Goal: Task Accomplishment & Management: Complete application form

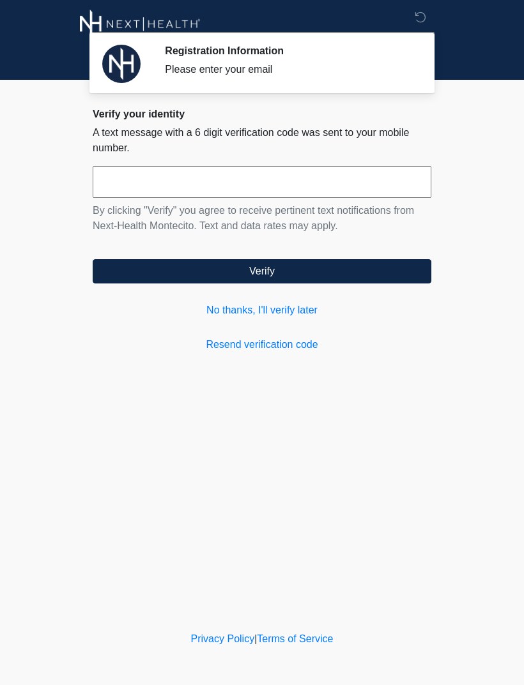
click at [316, 180] on input "text" at bounding box center [262, 182] width 339 height 32
type input "******"
click at [308, 270] on button "Verify" at bounding box center [262, 271] width 339 height 24
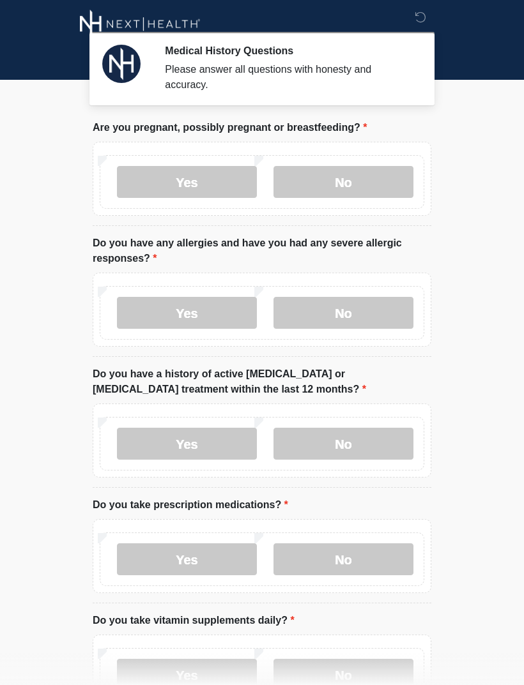
click at [360, 187] on label "No" at bounding box center [343, 182] width 140 height 32
click at [358, 309] on label "No" at bounding box center [343, 313] width 140 height 32
click at [361, 438] on label "No" at bounding box center [343, 444] width 140 height 32
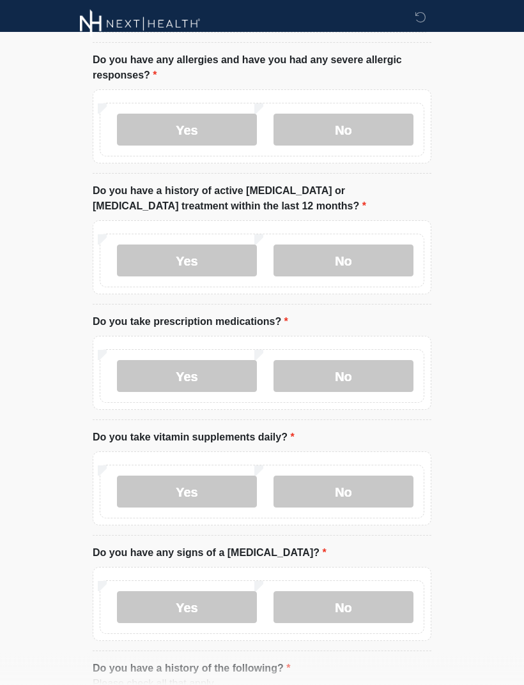
click at [361, 378] on label "No" at bounding box center [343, 377] width 140 height 32
click at [215, 492] on label "Yes" at bounding box center [187, 492] width 140 height 32
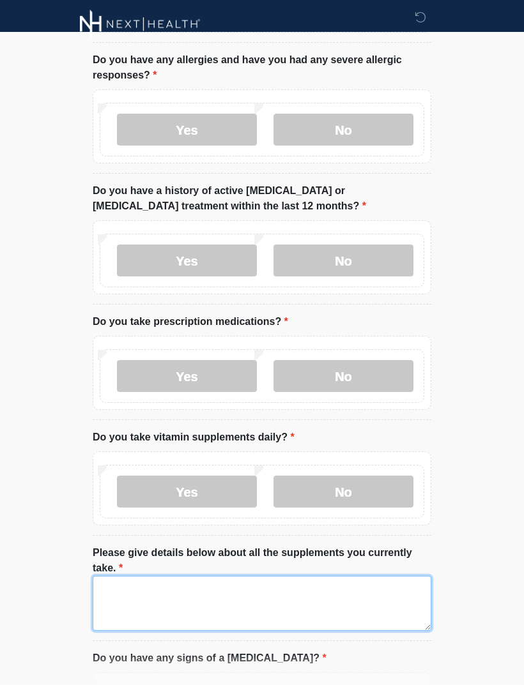
click at [250, 591] on textarea "Please give details below about all the supplements you currently take." at bounding box center [262, 603] width 339 height 55
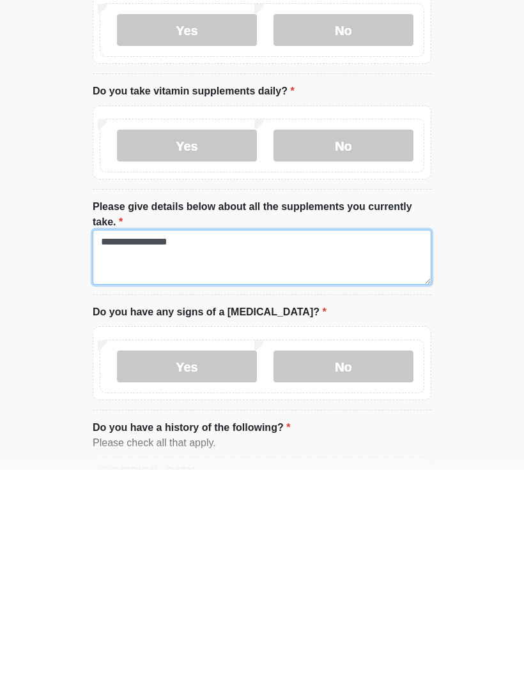
type textarea "**********"
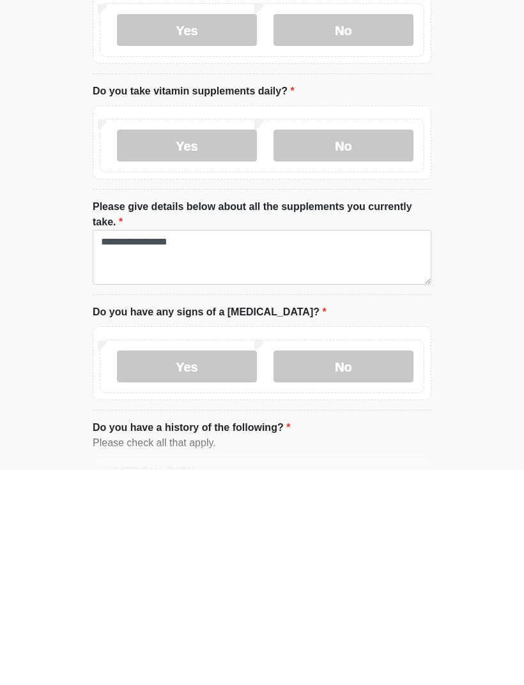
click at [335, 566] on label "No" at bounding box center [343, 582] width 140 height 32
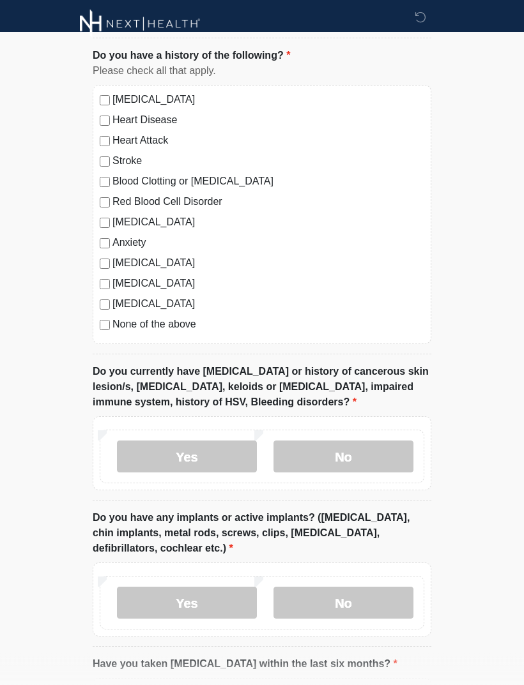
scroll to position [906, 0]
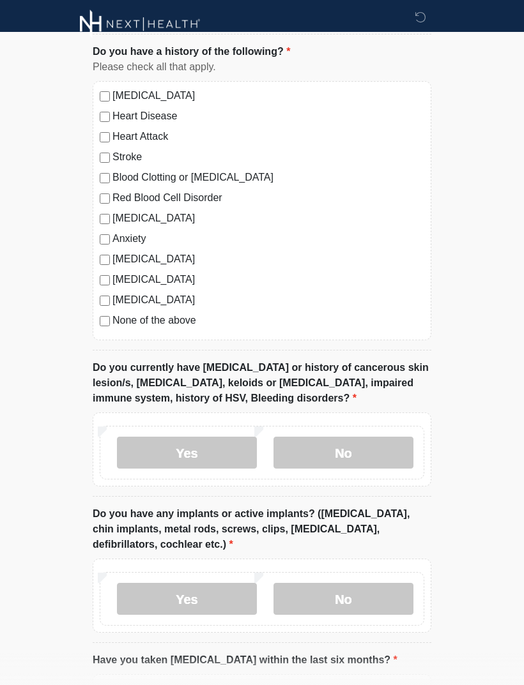
click at [371, 445] on label "No" at bounding box center [343, 453] width 140 height 32
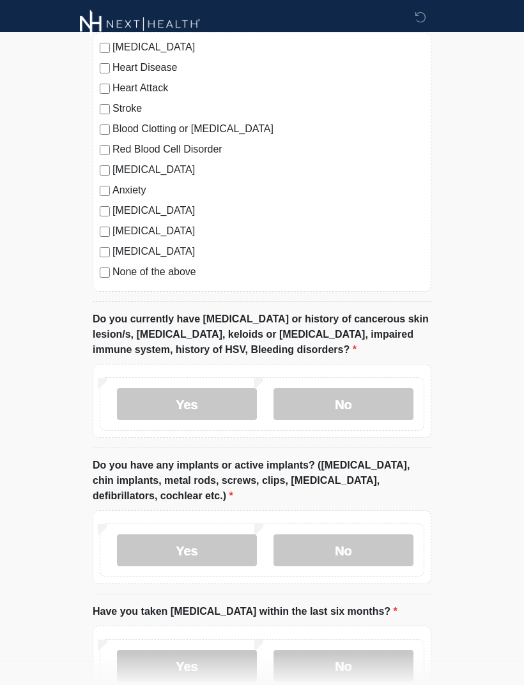
click at [374, 544] on label "No" at bounding box center [343, 551] width 140 height 32
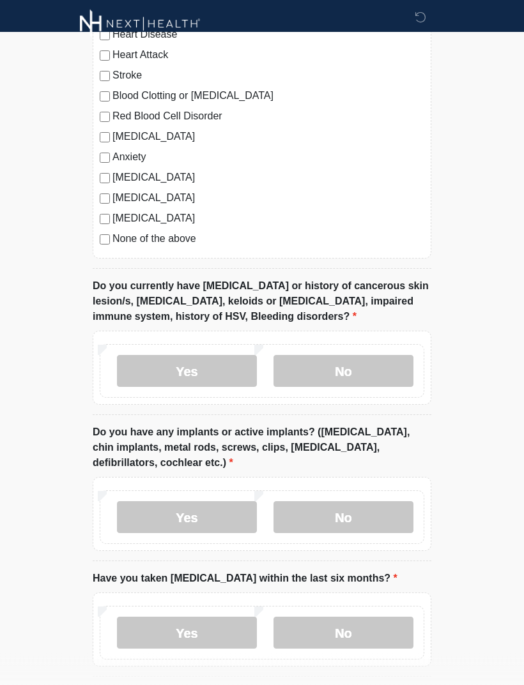
scroll to position [1039, 0]
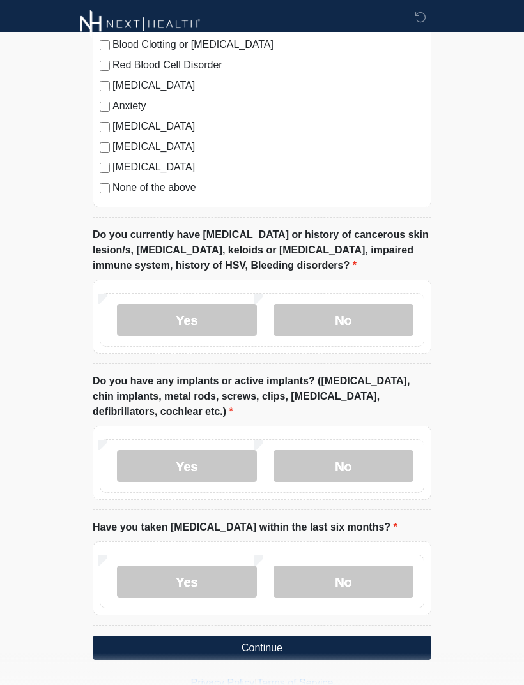
click at [349, 579] on label "No" at bounding box center [343, 582] width 140 height 32
click at [305, 645] on button "Continue" at bounding box center [262, 648] width 339 height 24
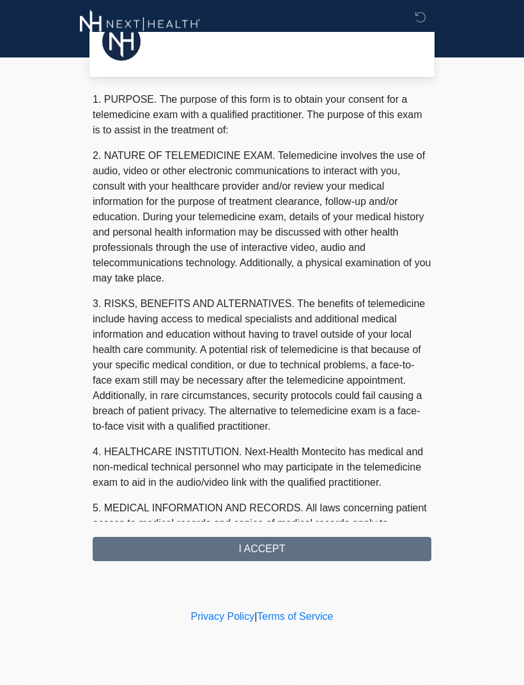
scroll to position [0, 0]
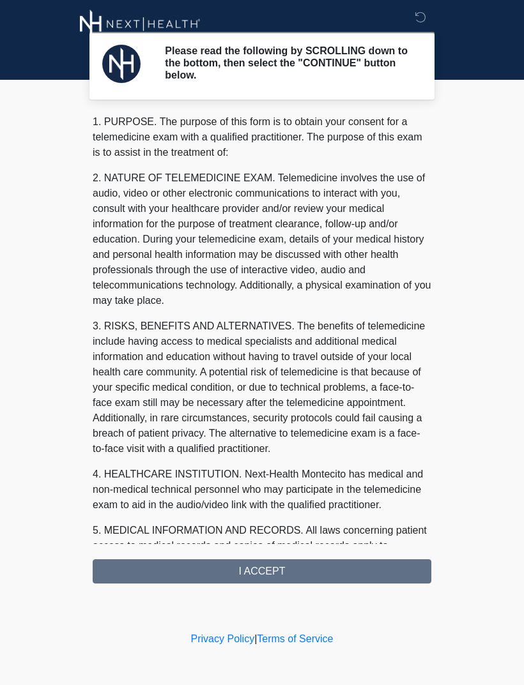
click at [273, 572] on div "1. PURPOSE. The purpose of this form is to obtain your consent for a telemedici…" at bounding box center [262, 349] width 339 height 470
click at [272, 573] on div "1. PURPOSE. The purpose of this form is to obtain your consent for a telemedici…" at bounding box center [262, 349] width 339 height 470
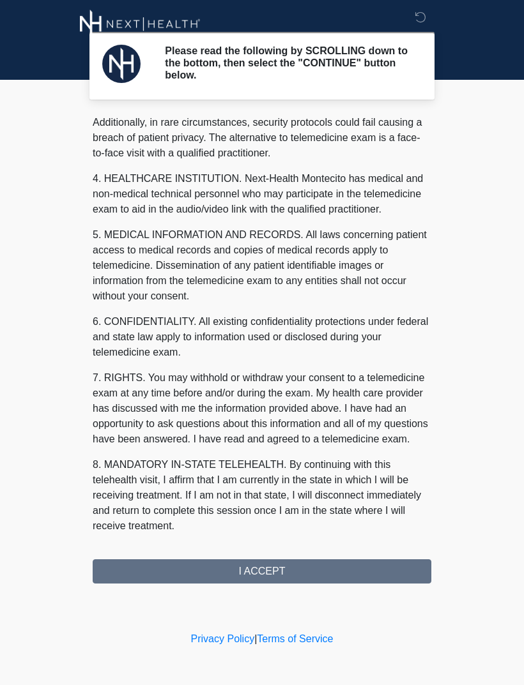
scroll to position [311, 0]
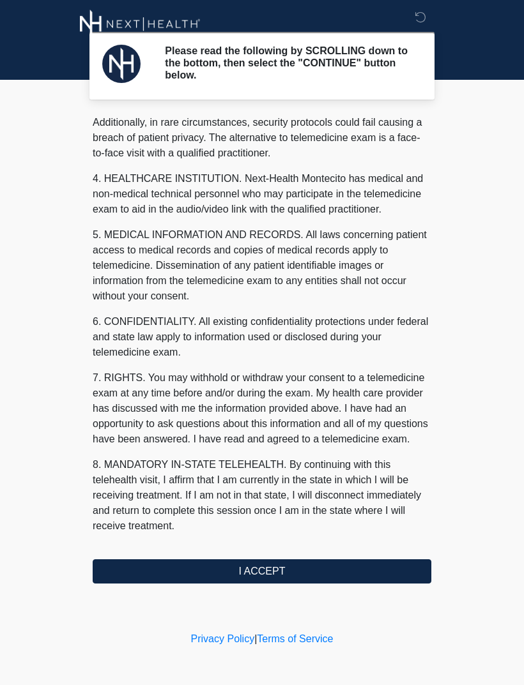
click at [284, 569] on button "I ACCEPT" at bounding box center [262, 572] width 339 height 24
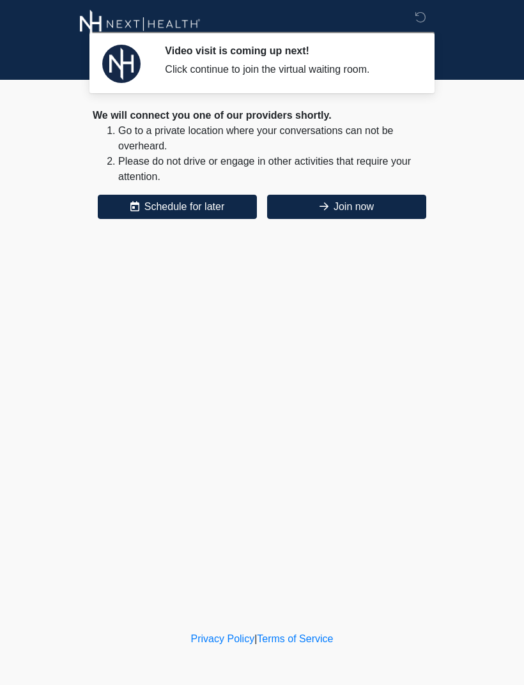
click at [367, 206] on button "Join now" at bounding box center [346, 207] width 159 height 24
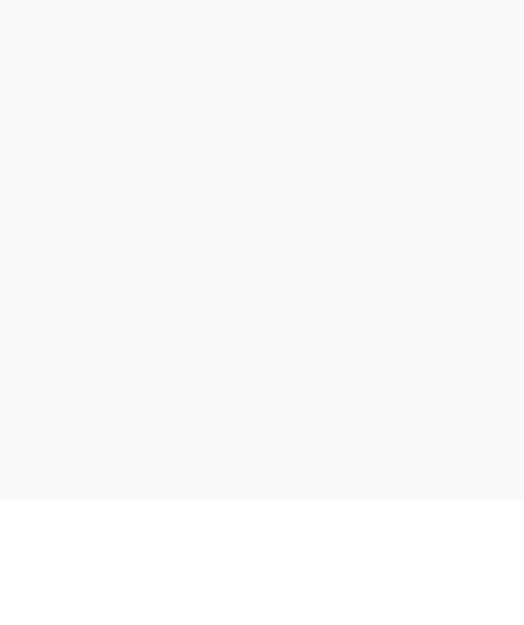
scroll to position [45, 0]
